Goal: Use online tool/utility: Utilize a website feature to perform a specific function

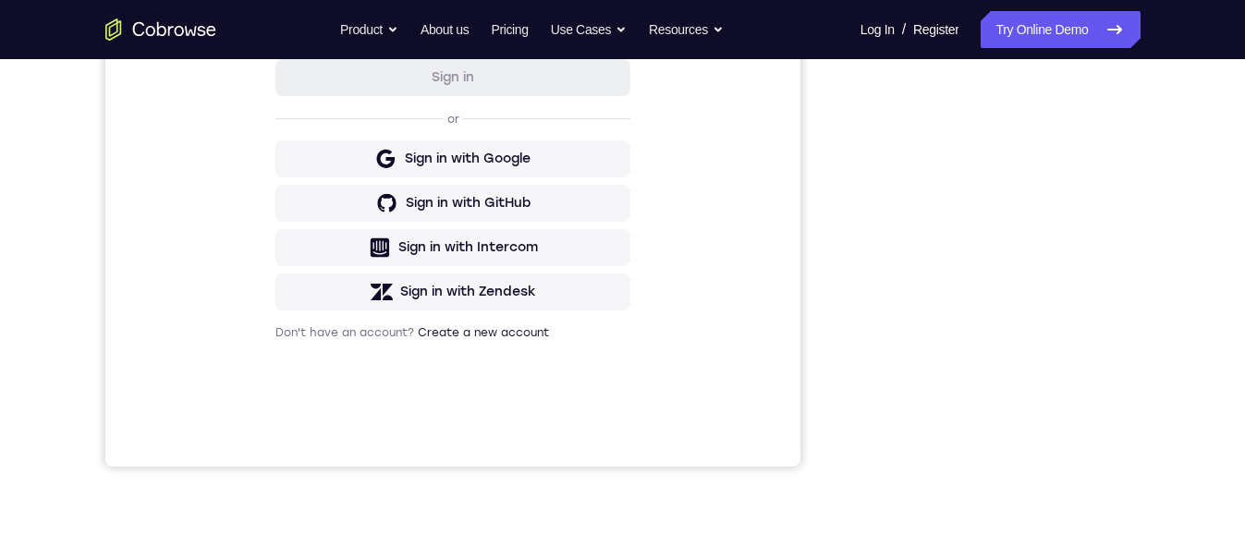
scroll to position [203, 0]
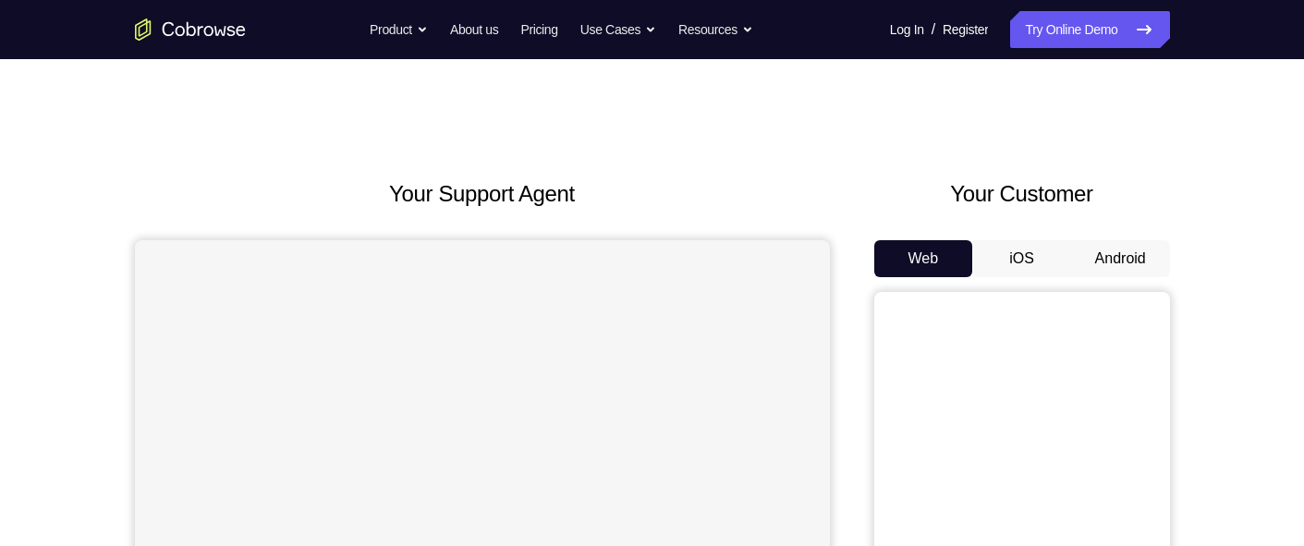
click at [1133, 137] on button "Android" at bounding box center [1120, 258] width 99 height 37
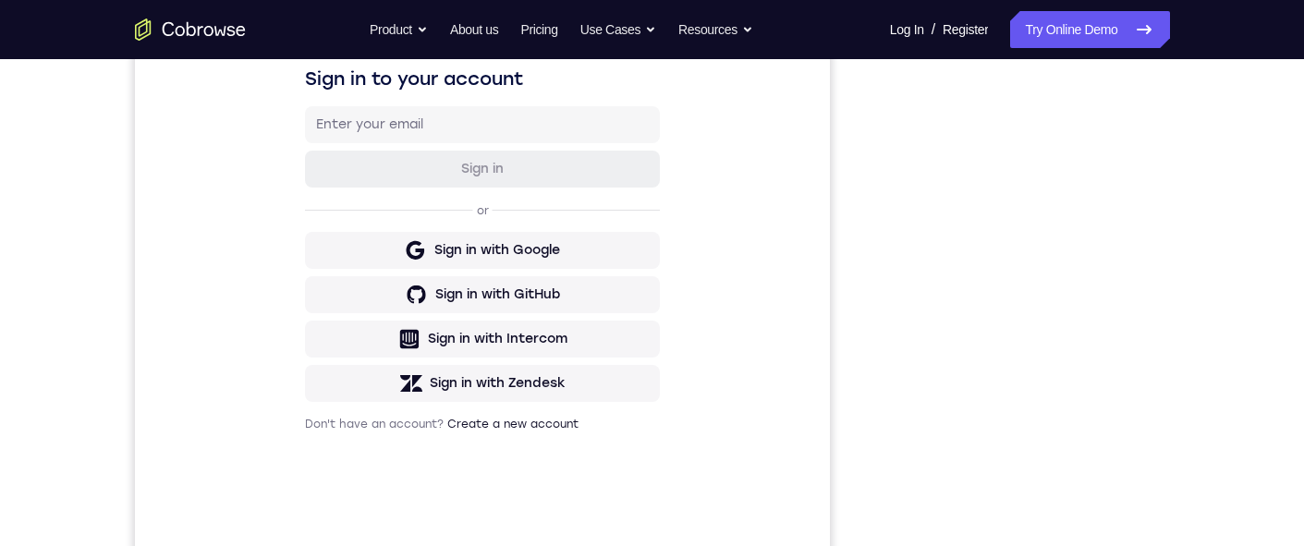
scroll to position [304, 0]
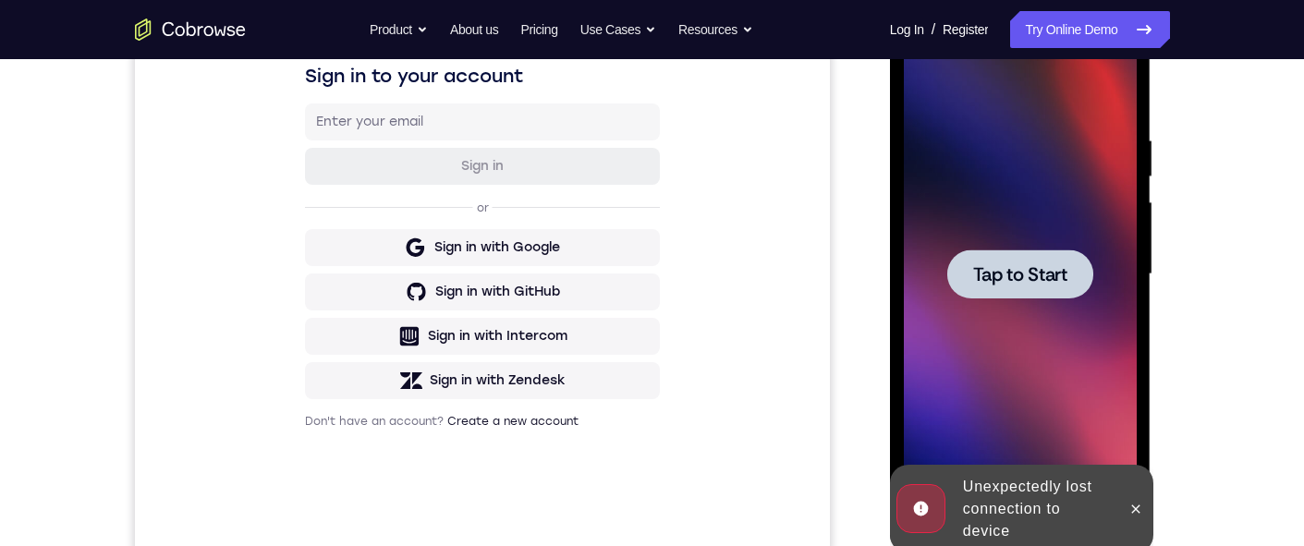
click at [1136, 137] on icon at bounding box center [1135, 509] width 15 height 15
click at [1105, 137] on div at bounding box center [1020, 274] width 233 height 517
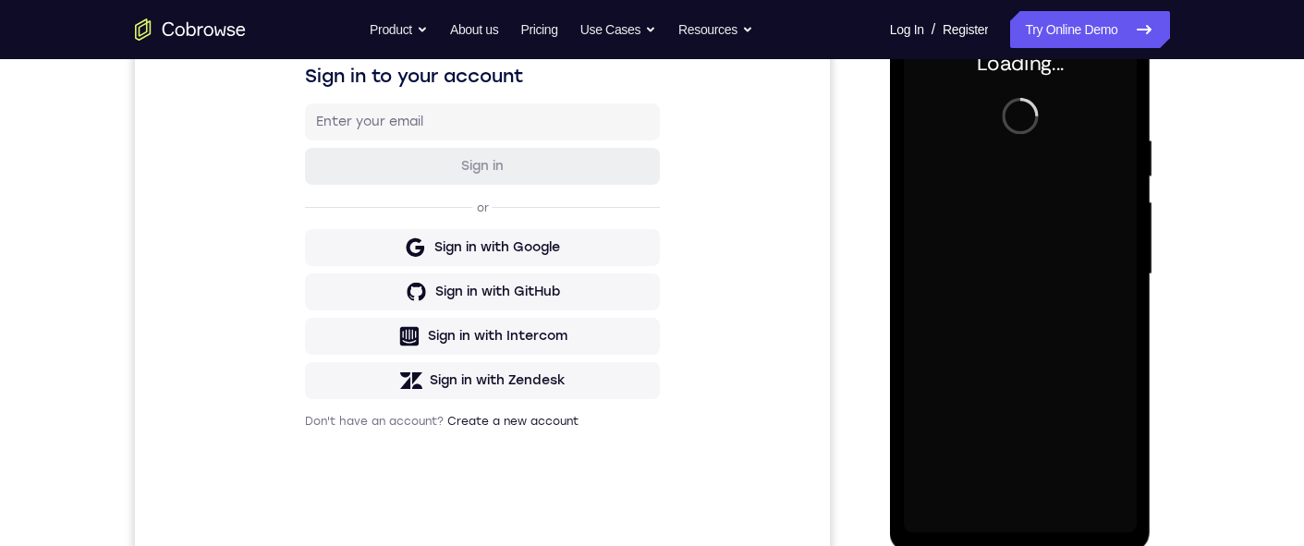
click at [1133, 137] on div at bounding box center [1020, 274] width 233 height 517
click at [1136, 137] on div at bounding box center [1020, 274] width 233 height 517
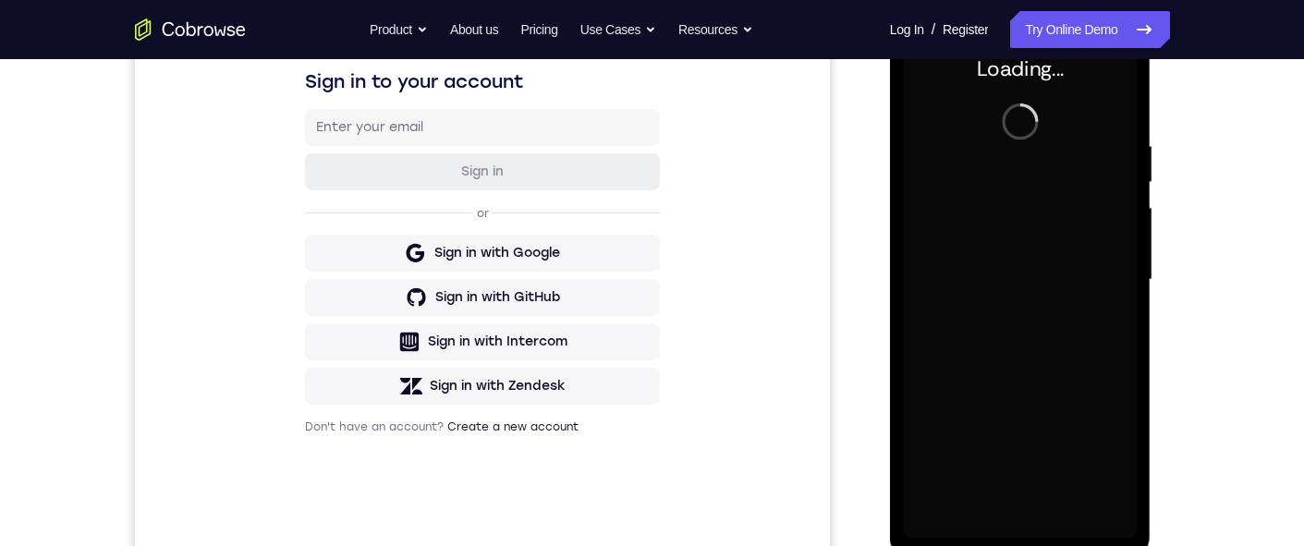
scroll to position [218, 0]
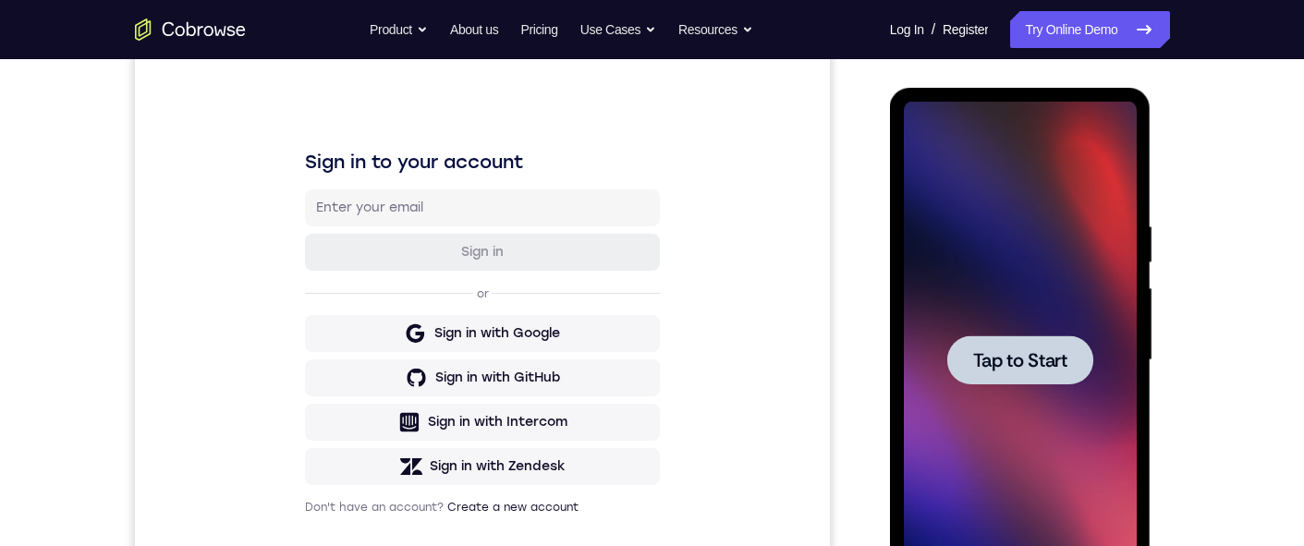
click at [1003, 137] on div at bounding box center [1020, 360] width 233 height 517
click at [1009, 137] on div at bounding box center [1020, 360] width 233 height 517
click at [1018, 137] on span "Tap to Start" at bounding box center [1020, 360] width 94 height 18
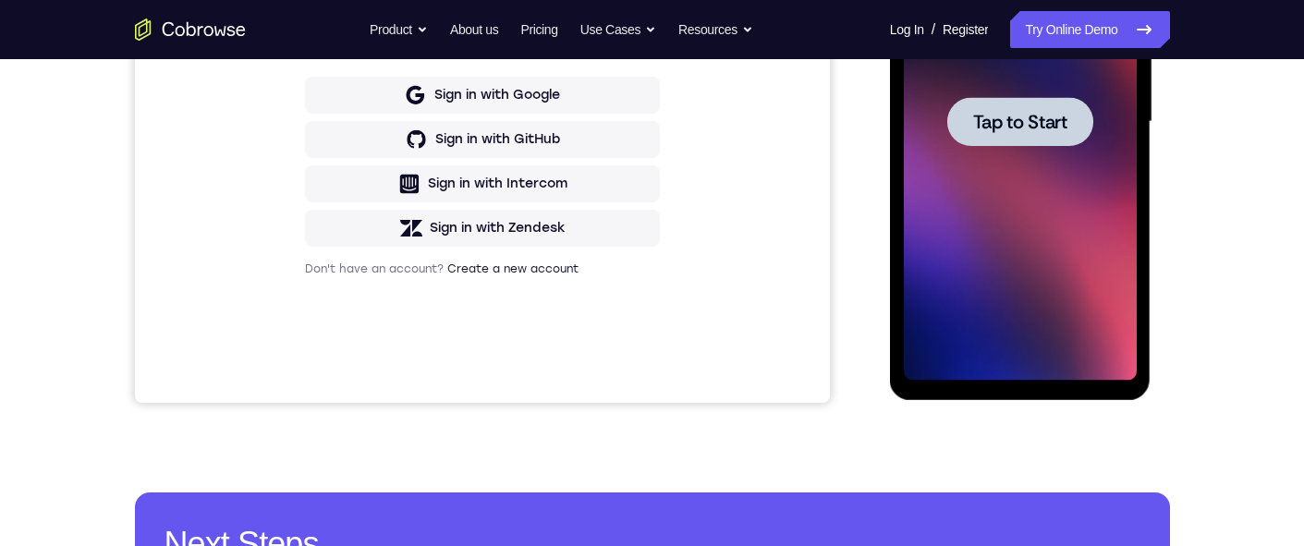
scroll to position [342, 0]
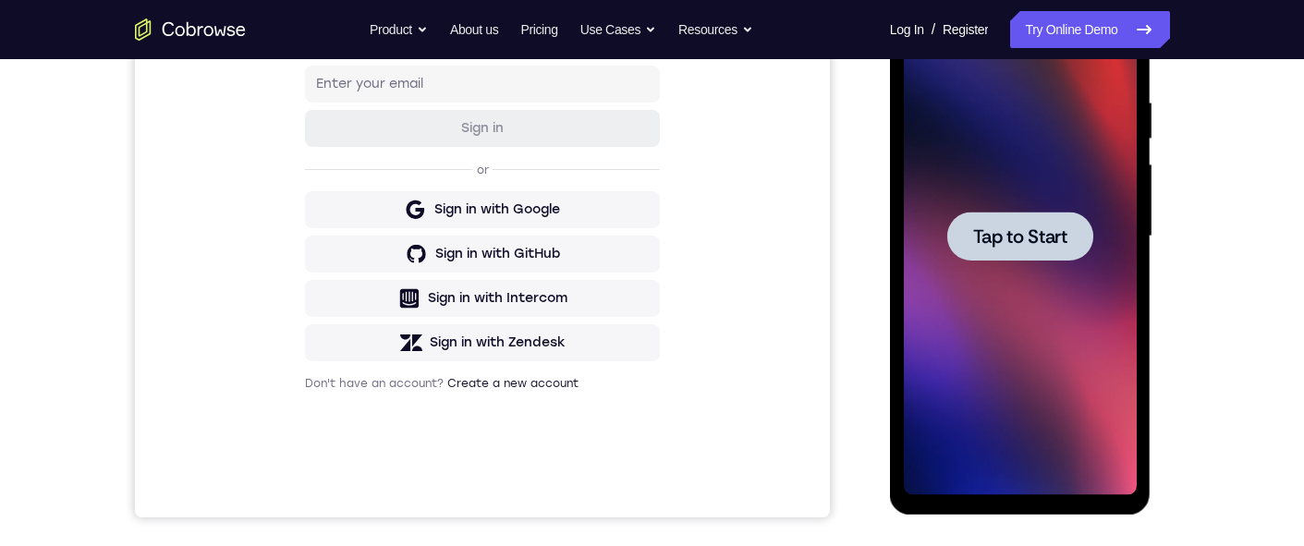
click at [979, 137] on div at bounding box center [1020, 236] width 146 height 49
click at [997, 137] on div at bounding box center [1020, 236] width 233 height 517
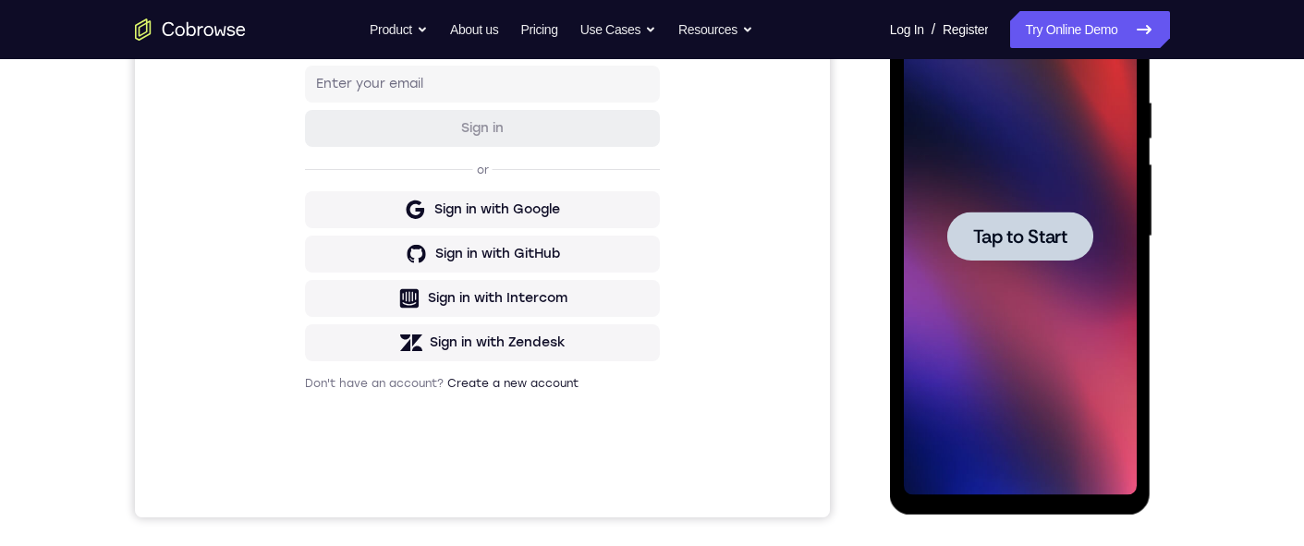
click at [997, 137] on div at bounding box center [1020, 236] width 233 height 517
click at [1062, 103] on div at bounding box center [1020, 236] width 233 height 517
click at [1075, 133] on div at bounding box center [1020, 236] width 233 height 517
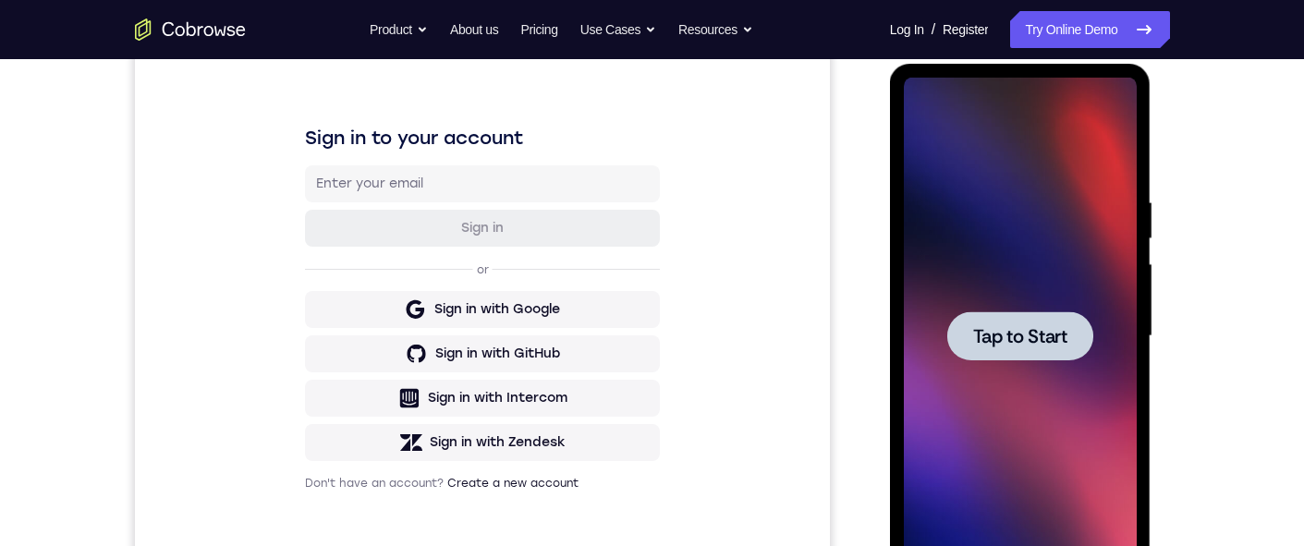
click at [1082, 137] on div at bounding box center [1020, 336] width 233 height 517
click at [1077, 137] on div at bounding box center [1020, 336] width 233 height 517
click at [1051, 137] on div at bounding box center [1020, 335] width 146 height 49
click at [1044, 137] on div at bounding box center [1020, 336] width 233 height 517
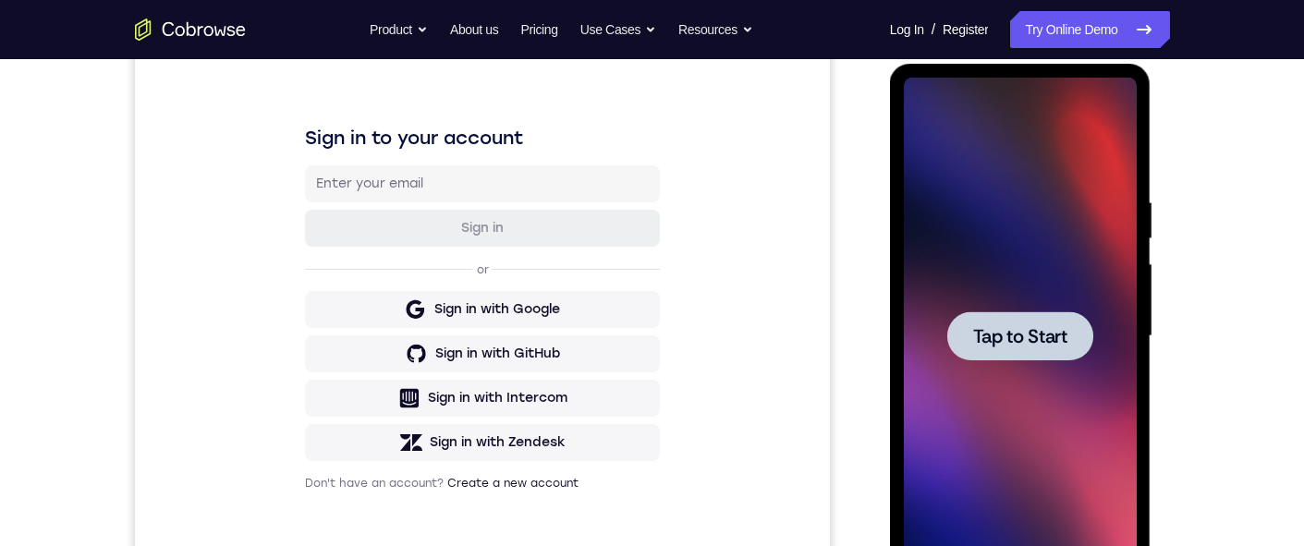
click at [1044, 137] on div at bounding box center [1020, 336] width 233 height 517
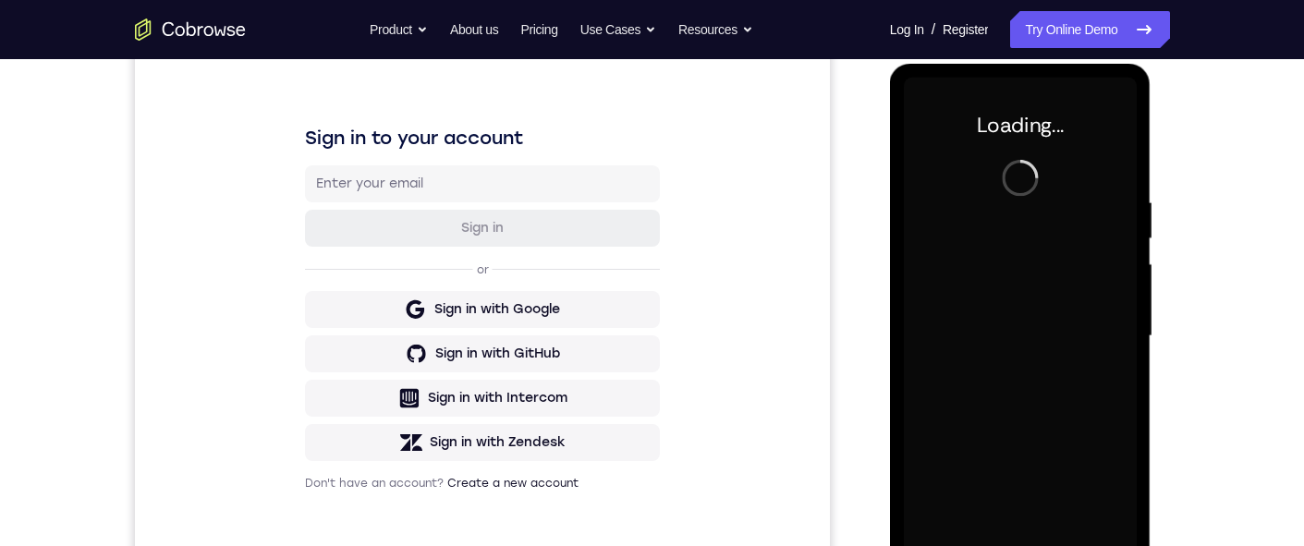
click at [1044, 137] on div at bounding box center [1020, 336] width 233 height 517
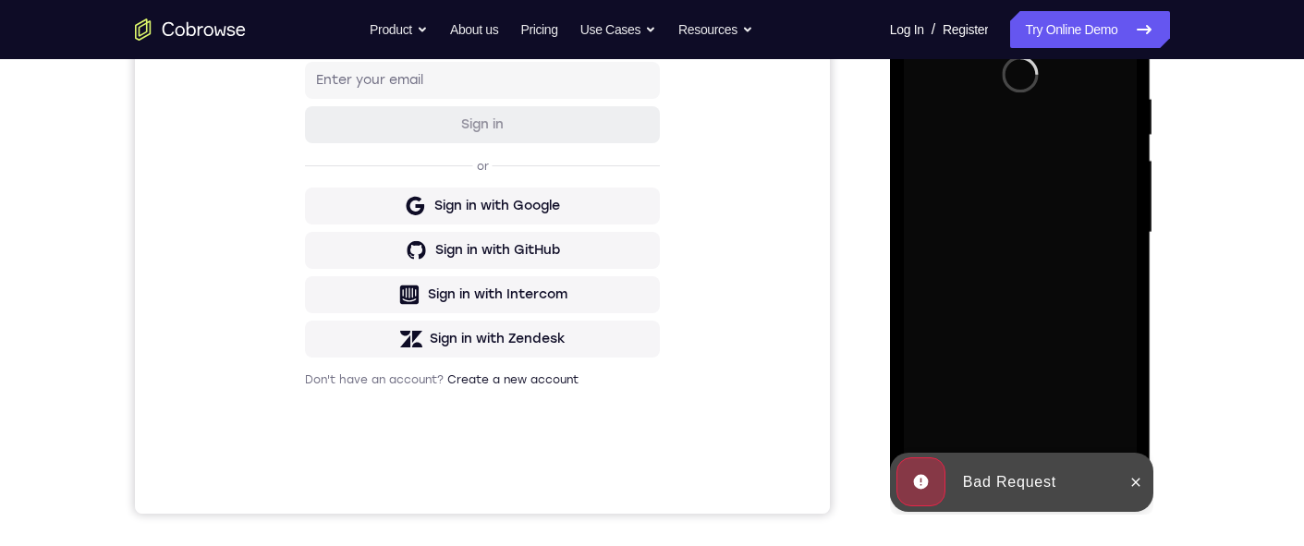
scroll to position [373, 0]
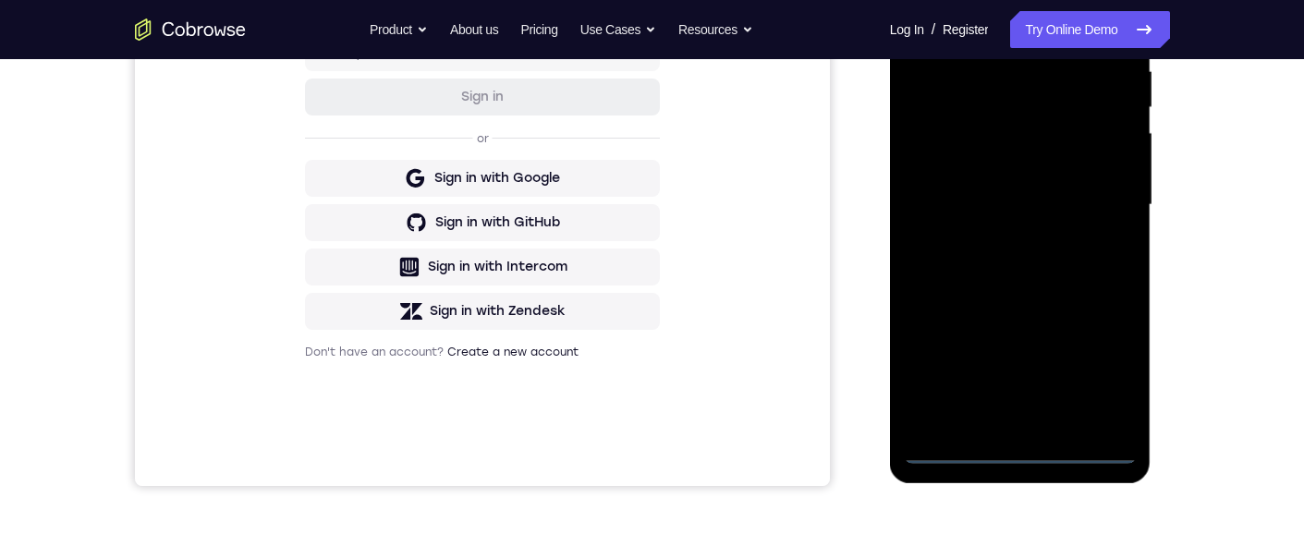
click at [1017, 137] on div at bounding box center [1020, 204] width 233 height 517
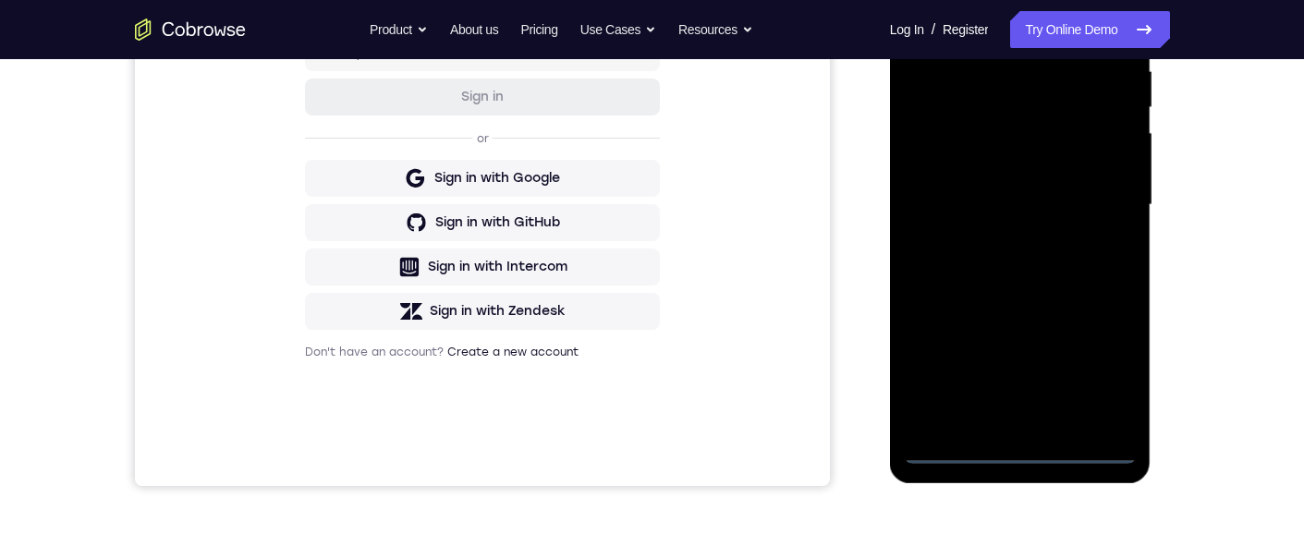
click at [1017, 137] on div at bounding box center [1020, 204] width 233 height 517
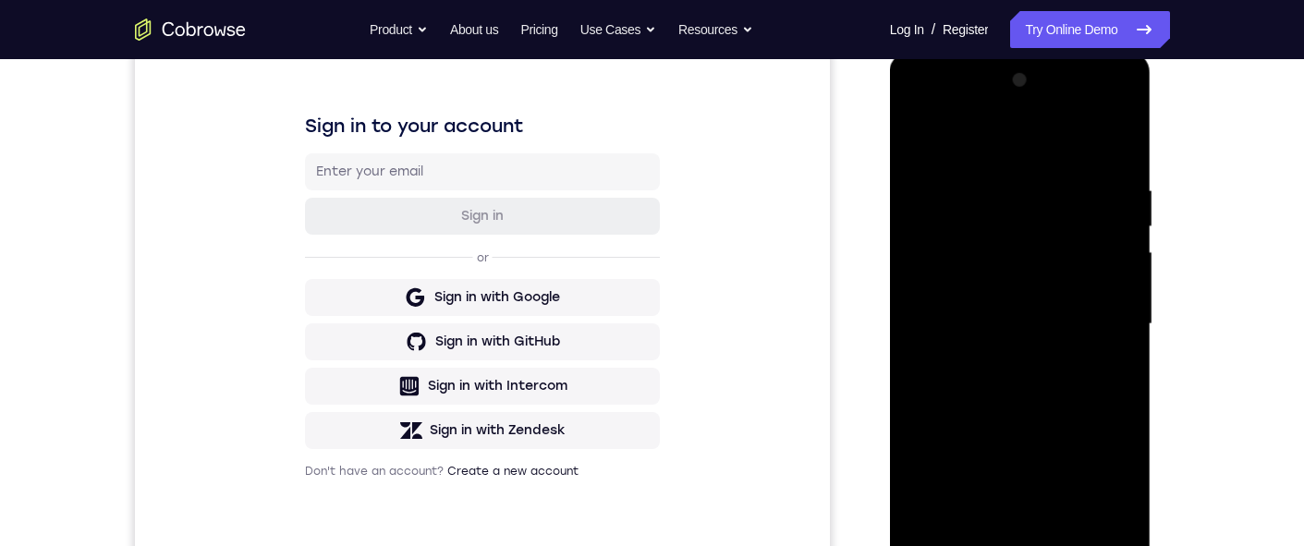
scroll to position [239, 0]
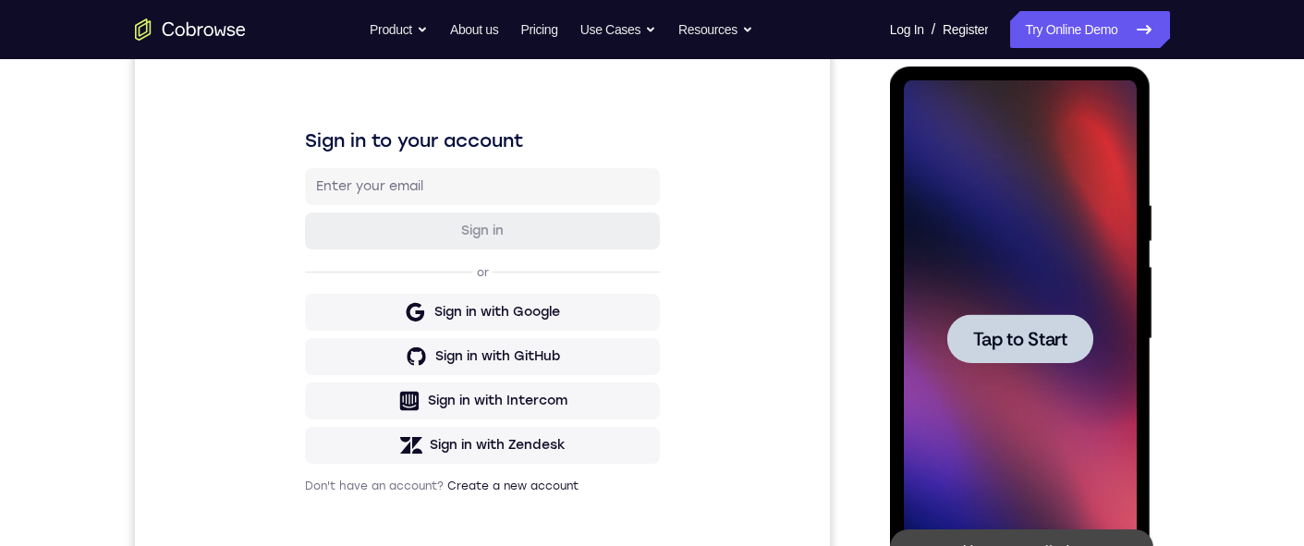
click at [1069, 137] on div at bounding box center [1020, 338] width 233 height 517
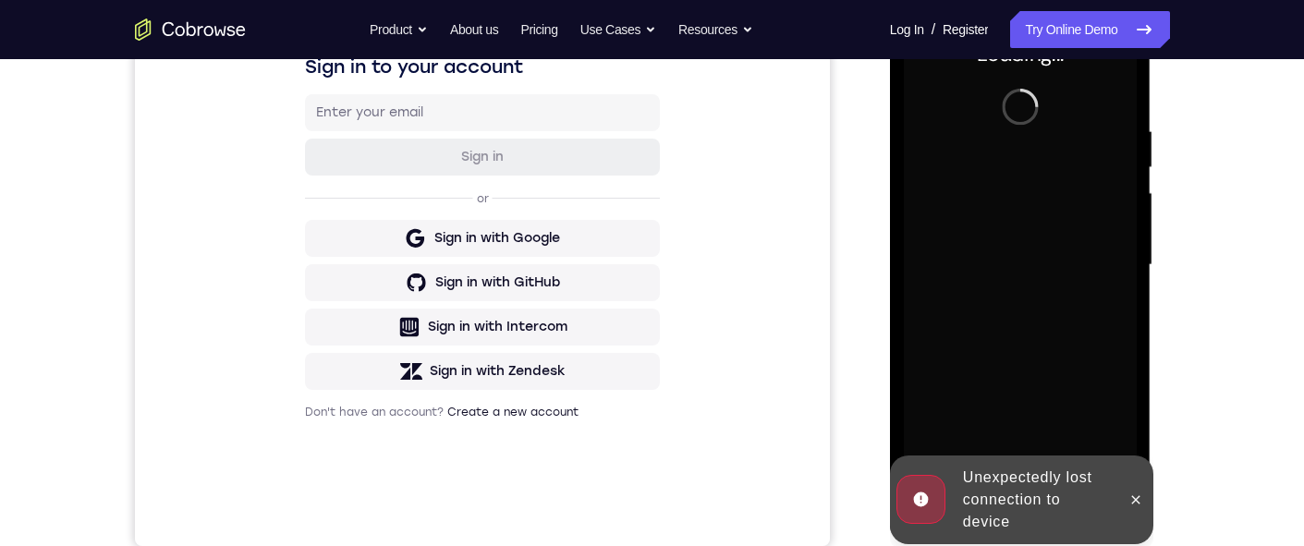
scroll to position [347, 0]
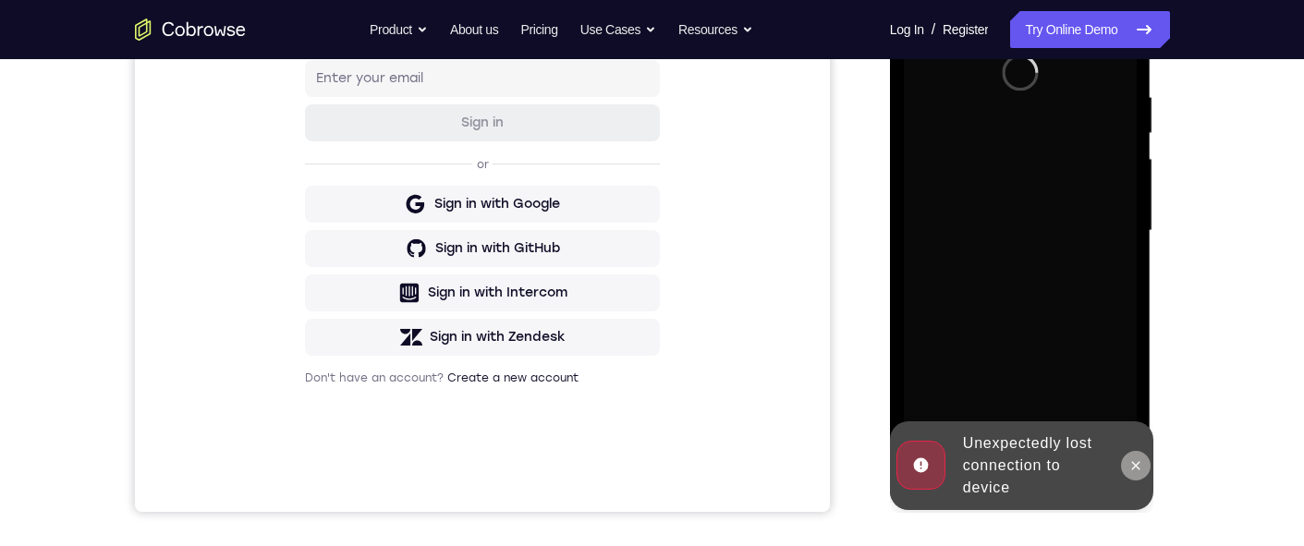
click at [1133, 137] on icon at bounding box center [1135, 465] width 15 height 15
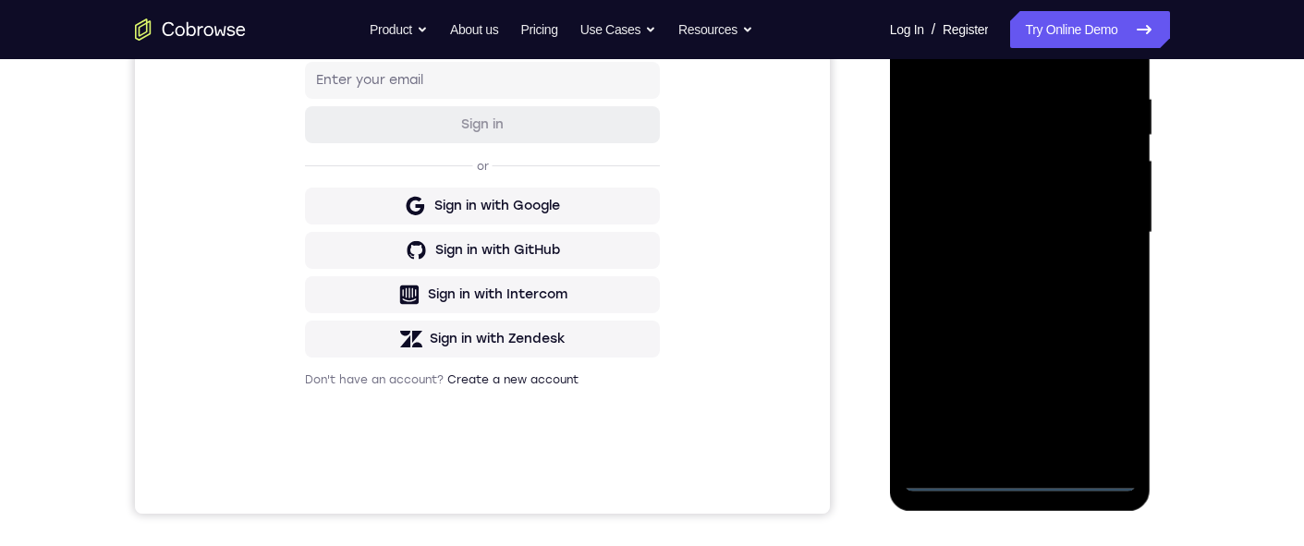
scroll to position [365, 0]
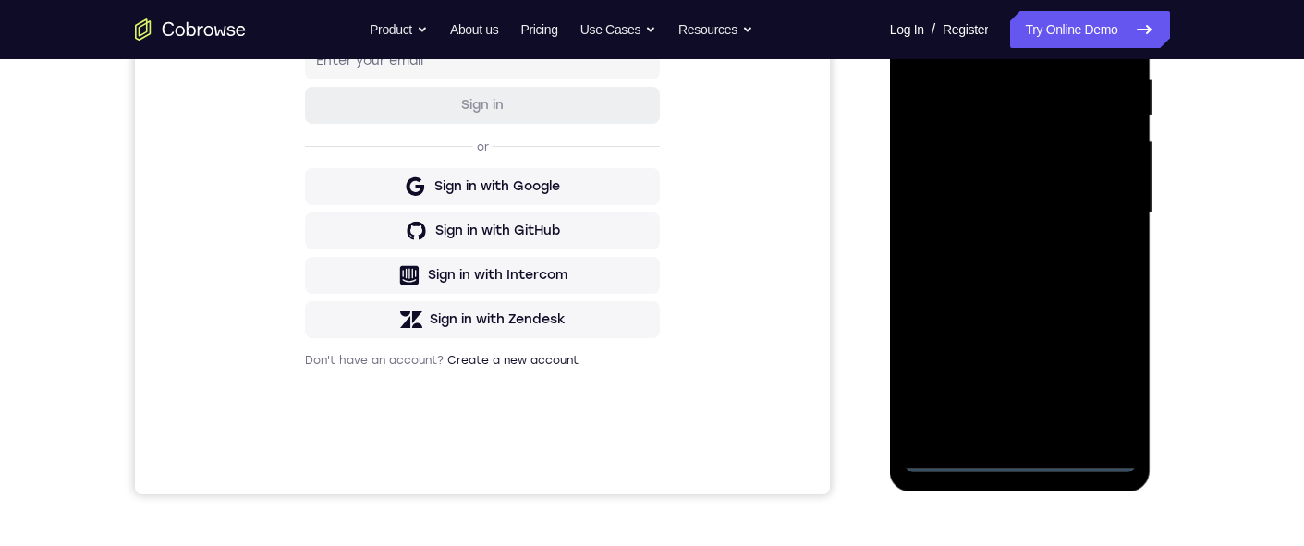
click at [1019, 137] on div at bounding box center [1020, 213] width 233 height 517
click at [1020, 137] on div at bounding box center [1020, 213] width 233 height 517
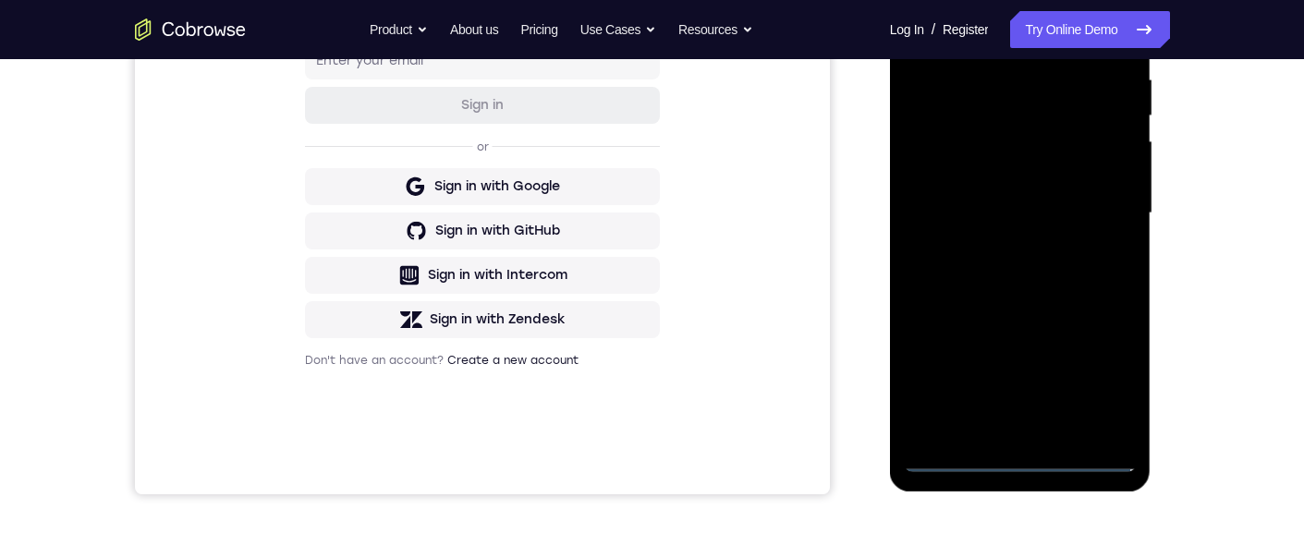
click at [1020, 137] on div at bounding box center [1020, 213] width 233 height 517
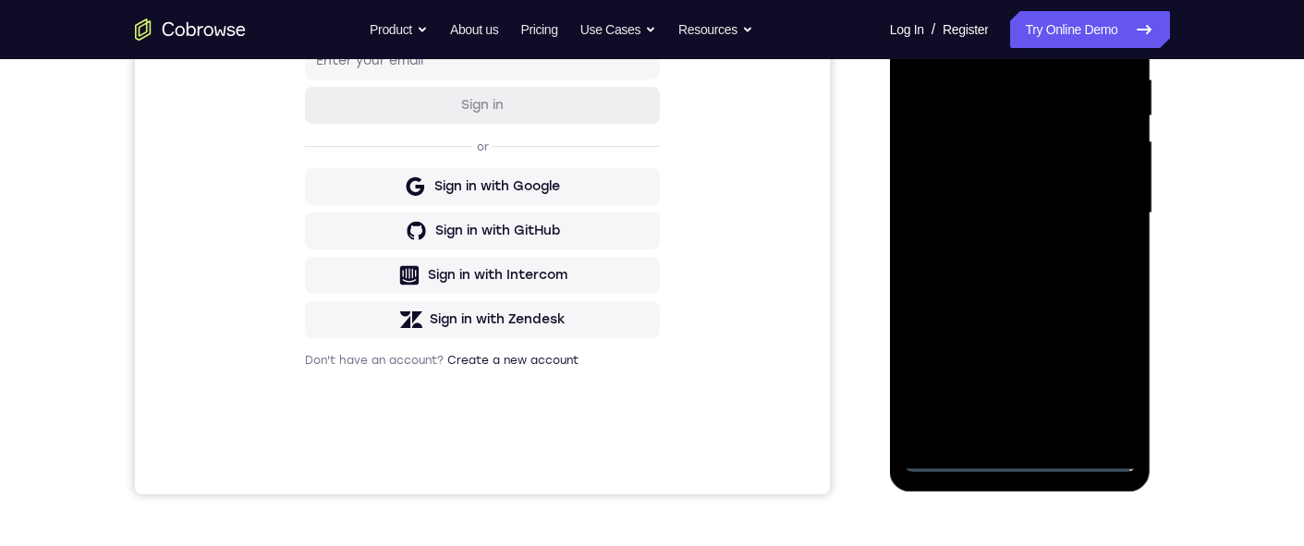
click at [1020, 137] on div at bounding box center [1020, 213] width 233 height 517
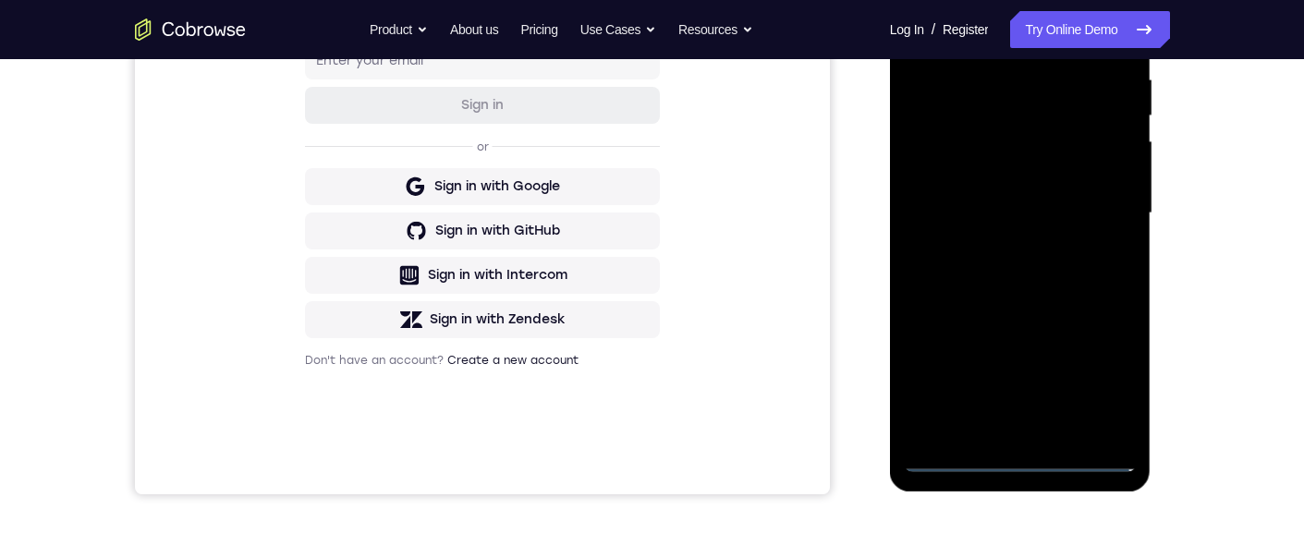
click at [1020, 137] on div at bounding box center [1020, 213] width 233 height 517
click at [1015, 137] on div at bounding box center [1020, 213] width 233 height 517
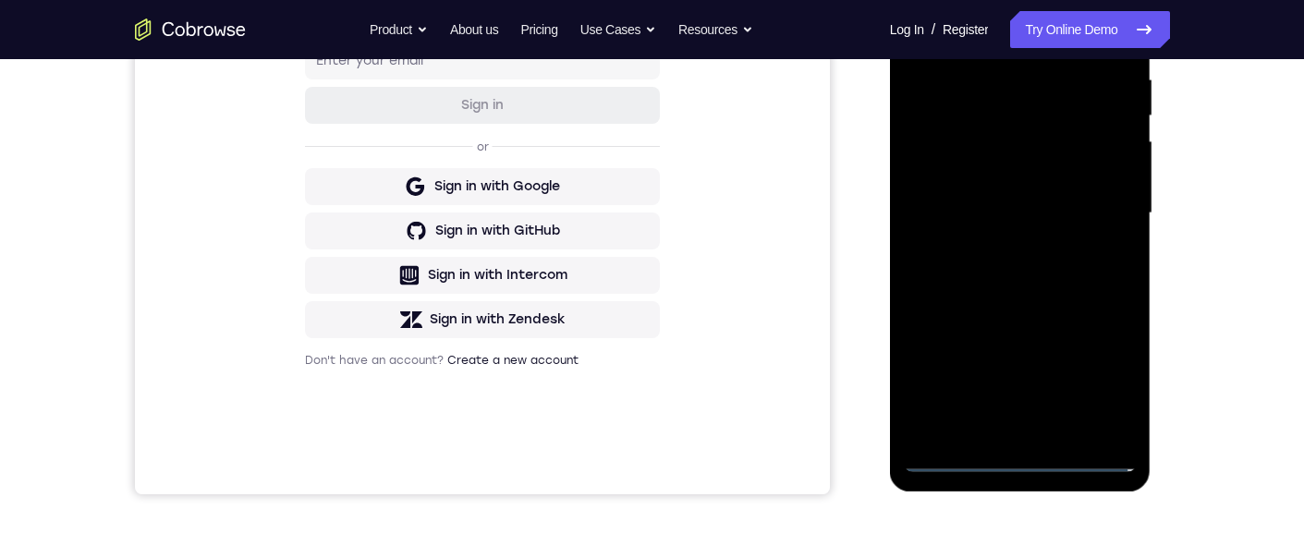
click at [1015, 137] on div at bounding box center [1020, 213] width 233 height 517
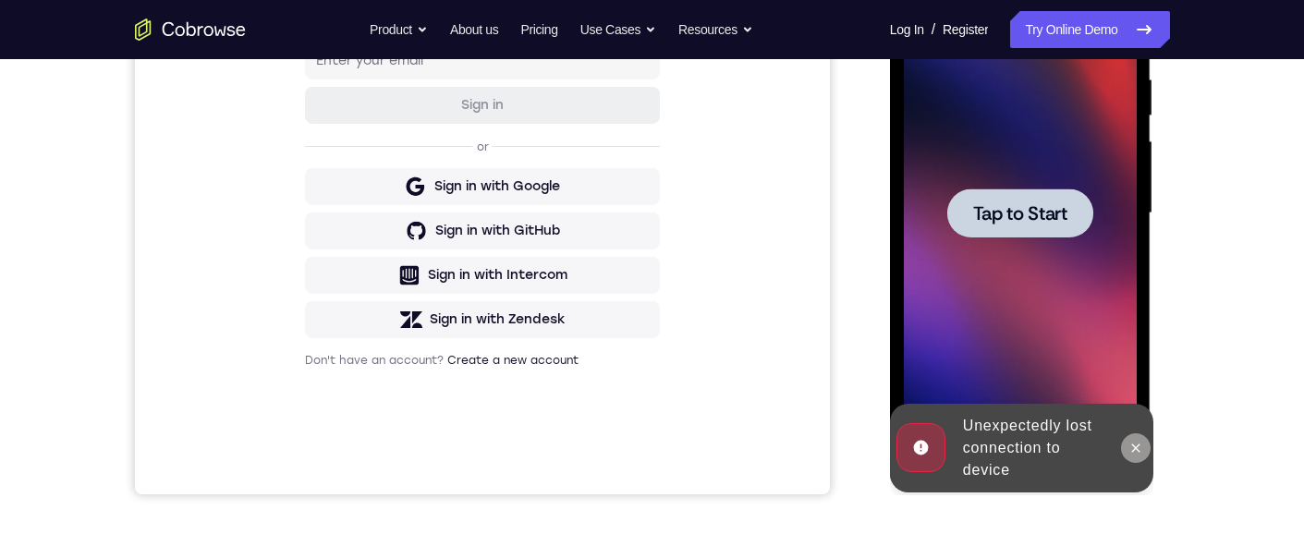
click at [1133, 137] on icon at bounding box center [1136, 447] width 8 height 8
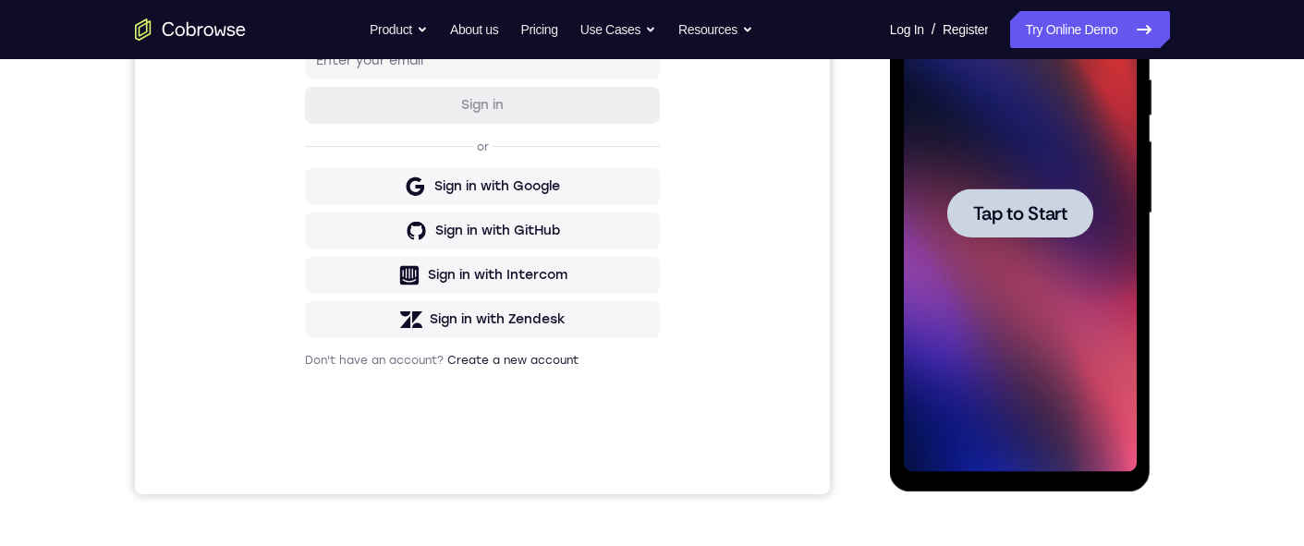
click at [1083, 137] on div at bounding box center [1020, 213] width 233 height 517
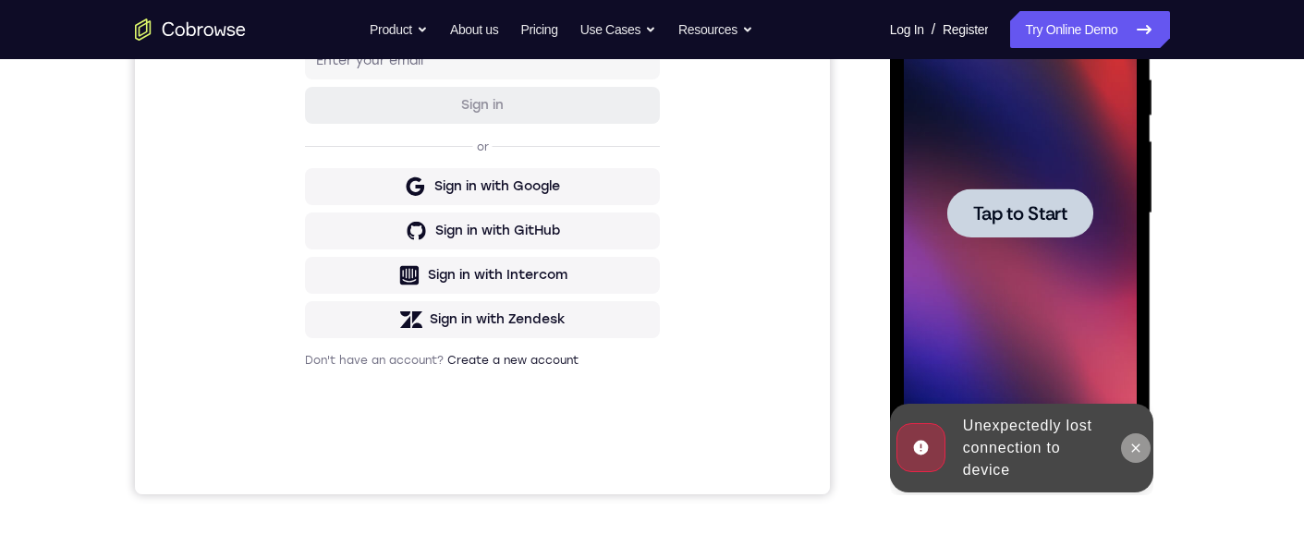
click at [1137, 137] on icon at bounding box center [1135, 448] width 15 height 15
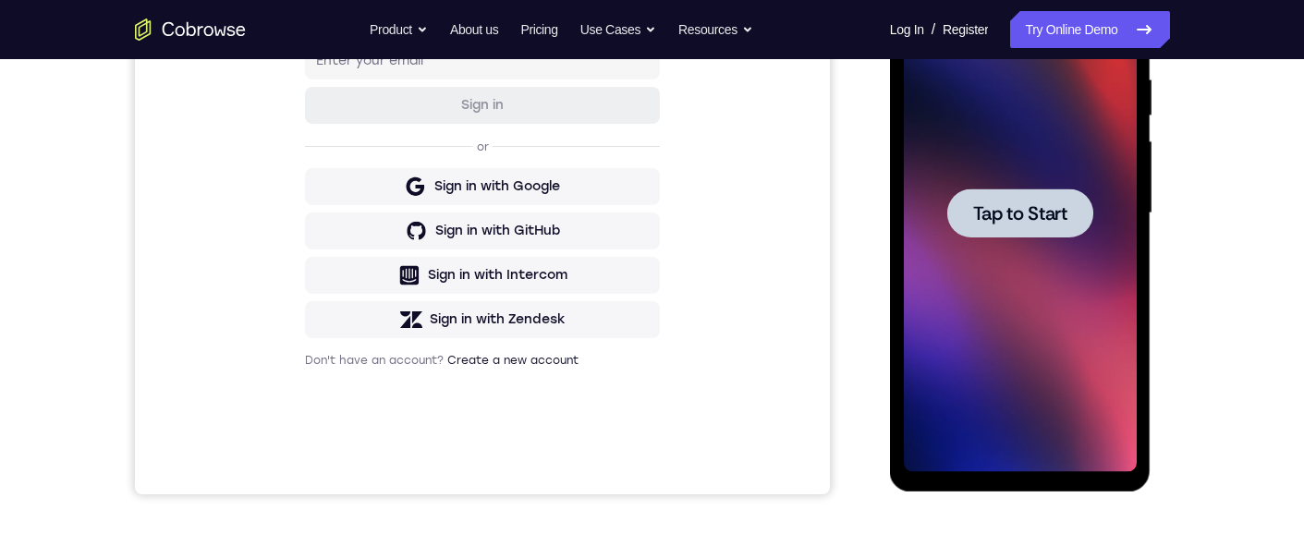
click at [1092, 137] on div at bounding box center [1020, 213] width 233 height 517
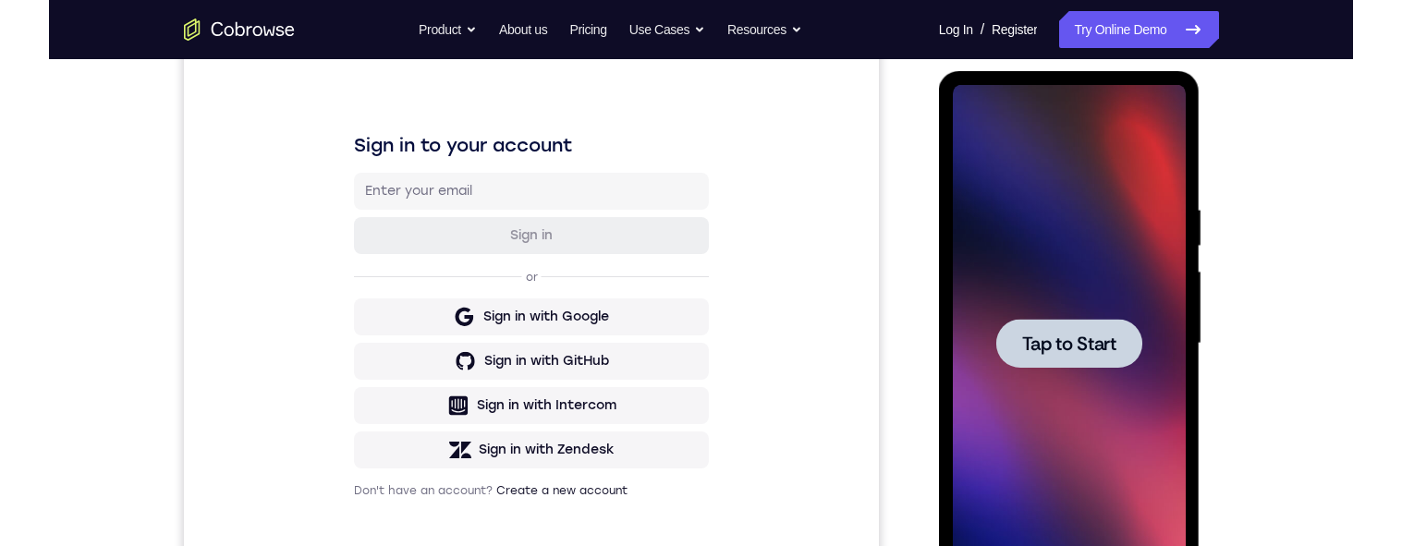
scroll to position [229, 0]
